Goal: Task Accomplishment & Management: Use online tool/utility

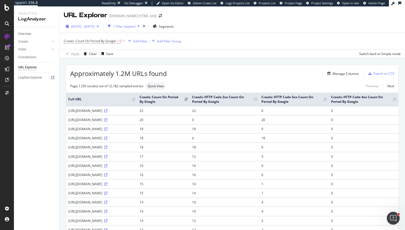
click at [80, 29] on div "2025 Aug. 6th - Aug. 7th" at bounding box center [82, 26] width 37 height 8
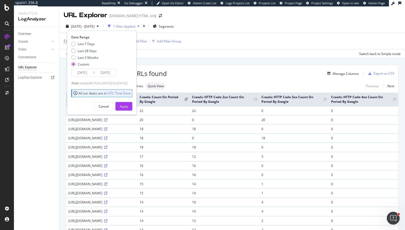
click at [108, 73] on input "2025/08/07" at bounding box center [105, 73] width 21 height 8
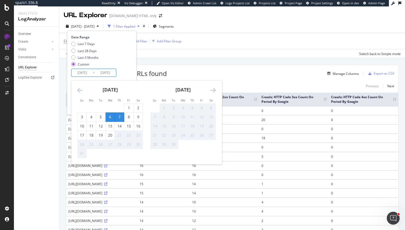
click at [110, 117] on div "6" at bounding box center [110, 116] width 9 height 5
type input "2025/08/06"
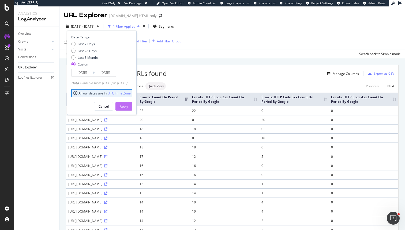
click at [128, 108] on div "Apply" at bounding box center [124, 106] width 8 height 5
